Goal: Find specific fact: Find specific fact

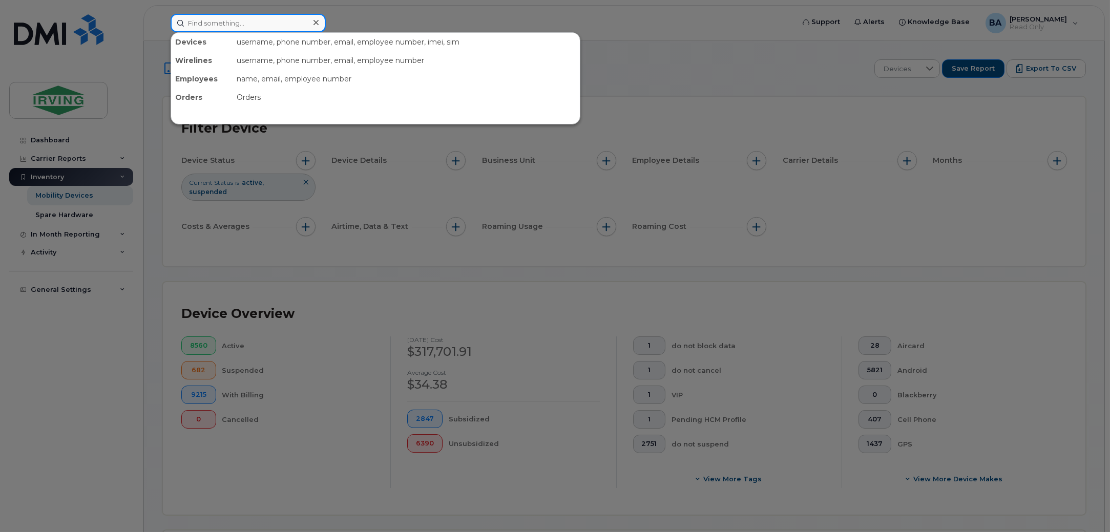
click at [227, 18] on input at bounding box center [248, 23] width 155 height 18
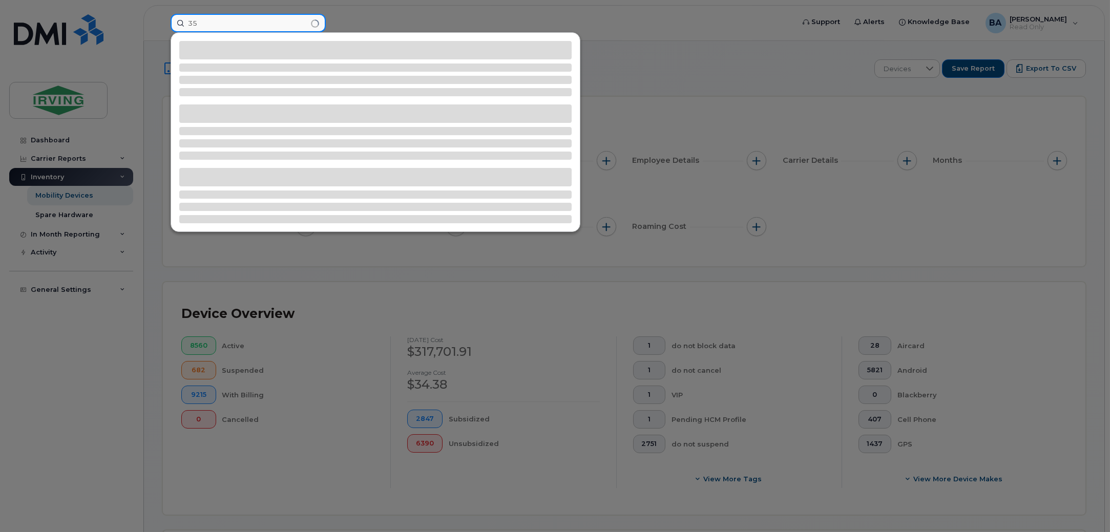
type input "3"
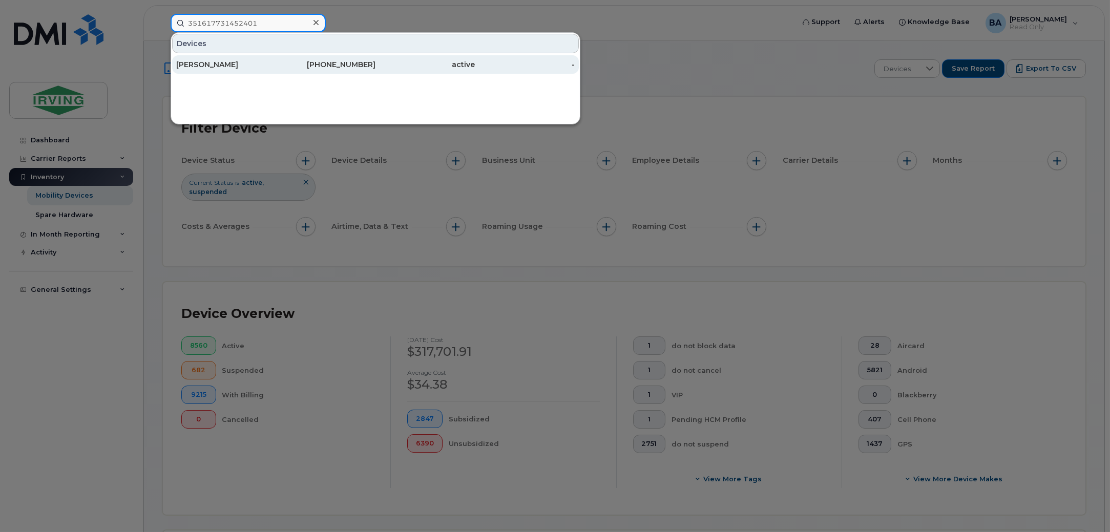
type input "351617731452401"
click at [225, 71] on div "[PERSON_NAME]" at bounding box center [226, 64] width 100 height 18
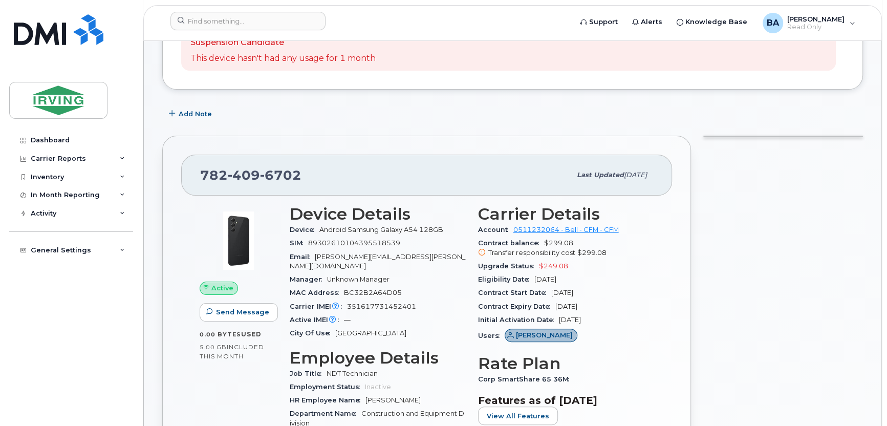
scroll to position [102, 0]
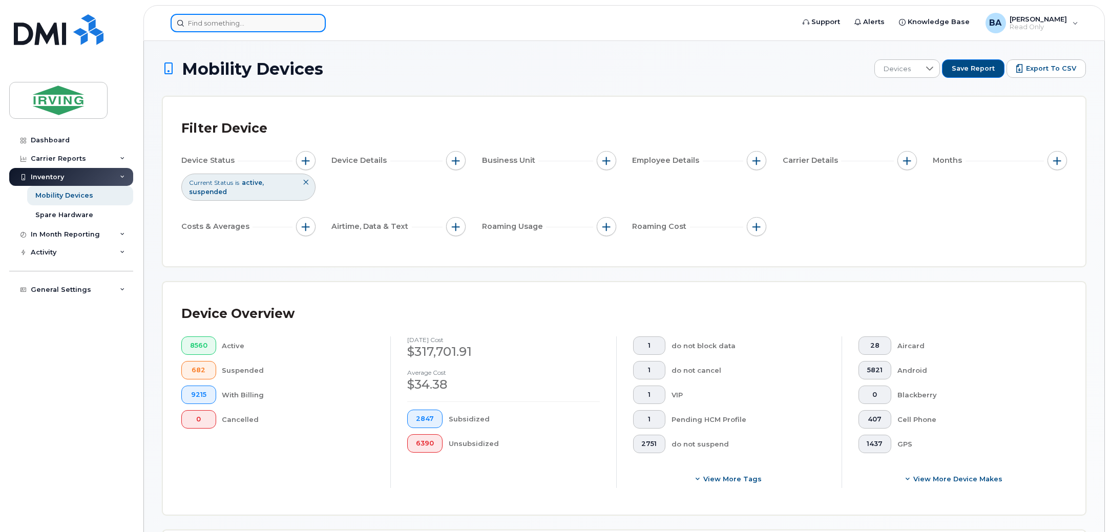
click at [199, 26] on input at bounding box center [248, 23] width 155 height 18
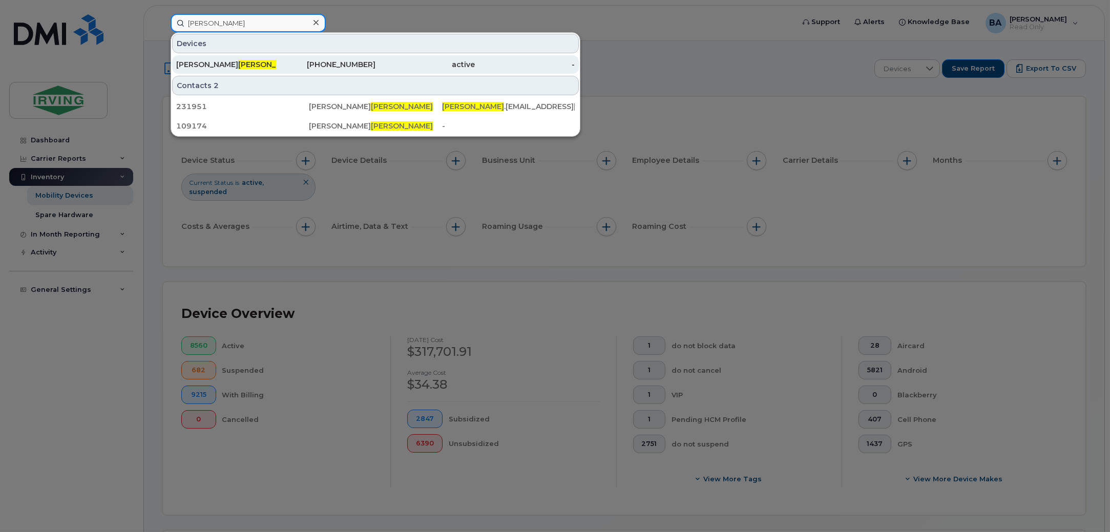
type input "wheadon"
click at [242, 65] on span "Wheadon" at bounding box center [269, 64] width 62 height 9
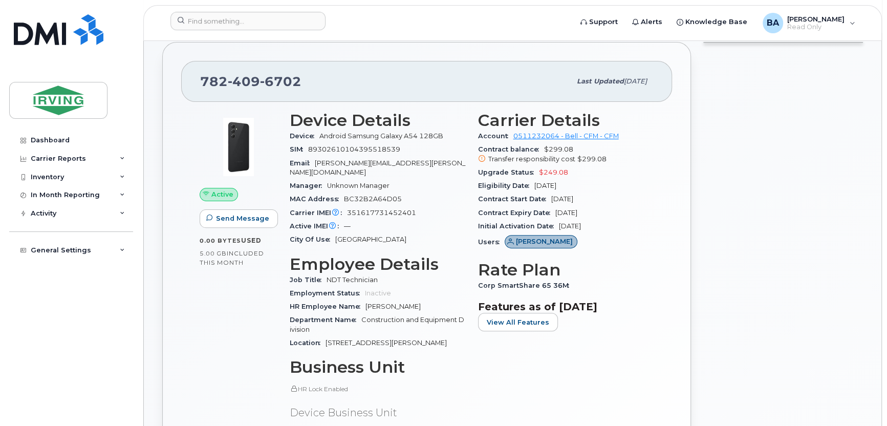
scroll to position [205, 0]
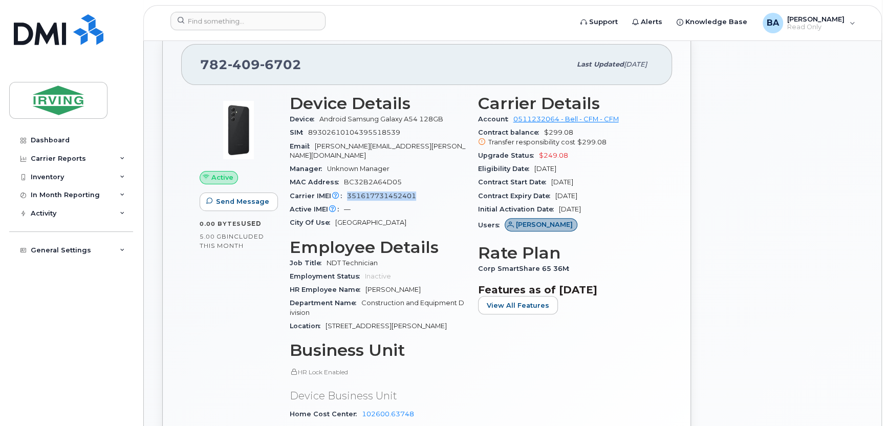
drag, startPoint x: 416, startPoint y: 184, endPoint x: 348, endPoint y: 187, distance: 67.7
click at [348, 189] on div "Carrier IMEI Carrier IMEI is reported during the last billing cycle or change o…" at bounding box center [378, 195] width 176 height 13
copy span "351617731452401"
drag, startPoint x: 303, startPoint y: 59, endPoint x: 198, endPoint y: 69, distance: 106.0
click at [198, 69] on div "[PHONE_NUMBER] Last updated [DATE]" at bounding box center [426, 64] width 491 height 41
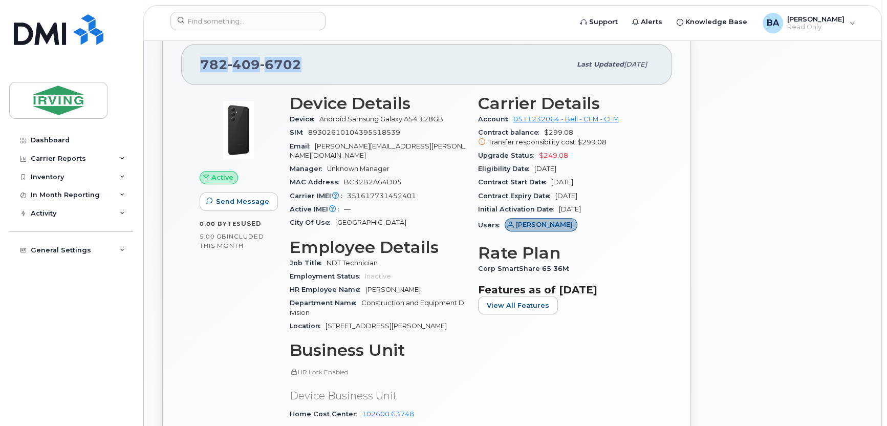
copy span "[PHONE_NUMBER]"
click at [356, 130] on span "89302610104395518539" at bounding box center [354, 133] width 92 height 8
copy span "89302610104395518539"
